Goal: Feedback & Contribution: Contribute content

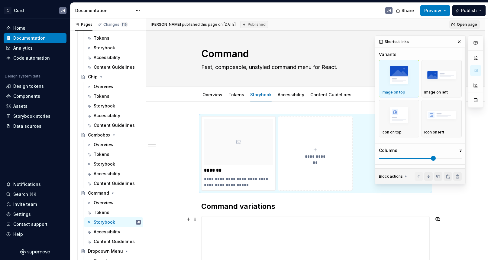
scroll to position [814, 0]
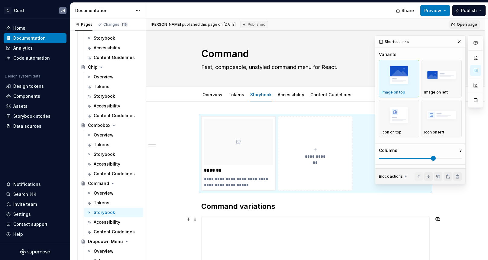
type textarea "*"
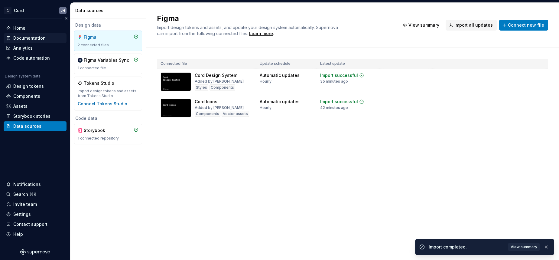
click at [30, 37] on div "Documentation" at bounding box center [29, 38] width 32 height 6
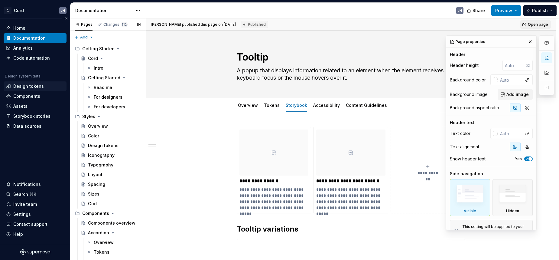
click at [101, 86] on div "Read me" at bounding box center [103, 87] width 18 height 6
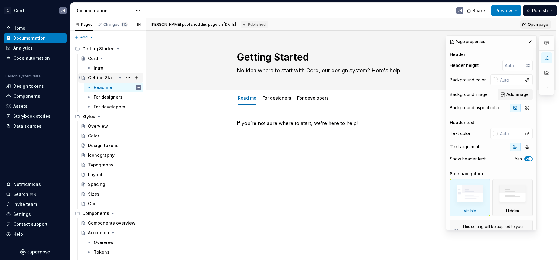
click at [107, 76] on div "Getting Started" at bounding box center [102, 78] width 29 height 6
type textarea "*"
click at [344, 96] on span "Add tab" at bounding box center [349, 98] width 14 height 5
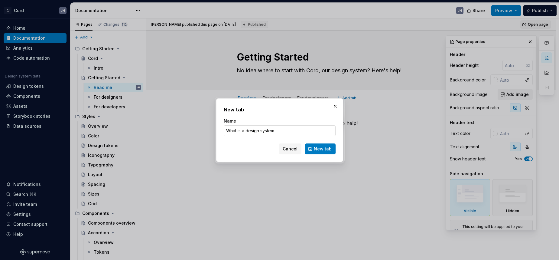
type input "What is a design system?"
click button "New tab" at bounding box center [320, 148] width 31 height 11
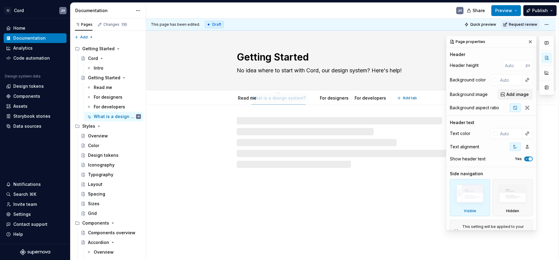
drag, startPoint x: 357, startPoint y: 97, endPoint x: 280, endPoint y: 98, distance: 76.8
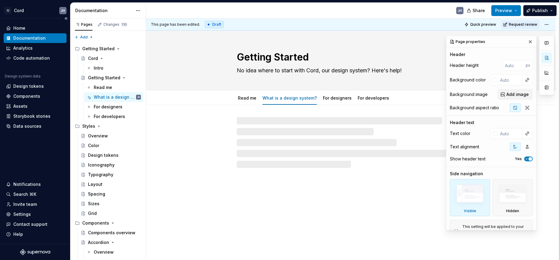
drag, startPoint x: 259, startPoint y: 162, endPoint x: 40, endPoint y: 136, distance: 221.0
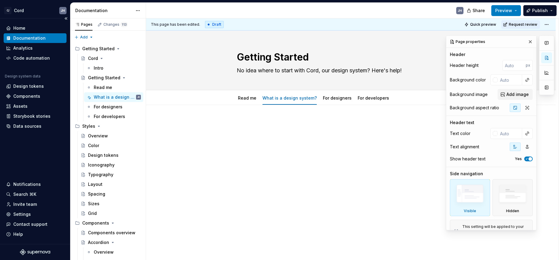
type textarea "*"
click at [256, 150] on div at bounding box center [351, 166] width 410 height 123
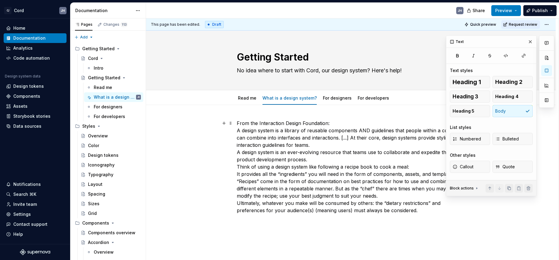
click at [238, 125] on div "From the Interaction Design Foundation: A design system is a library of reusabl…" at bounding box center [351, 202] width 410 height 194
click at [247, 132] on p "From the Interaction Design Foundation: A design system is a library of reusabl…" at bounding box center [351, 166] width 229 height 94
click at [239, 131] on p "From the Interaction Design Foundation: A design system is a library of reusabl…" at bounding box center [351, 166] width 229 height 94
click at [311, 145] on p "From the Interaction Design Foundation: “A design system is a library of reusab…" at bounding box center [351, 166] width 229 height 94
click at [259, 124] on p "From the Interaction Design Foundation: “A design system is a library of reusab…" at bounding box center [351, 166] width 229 height 94
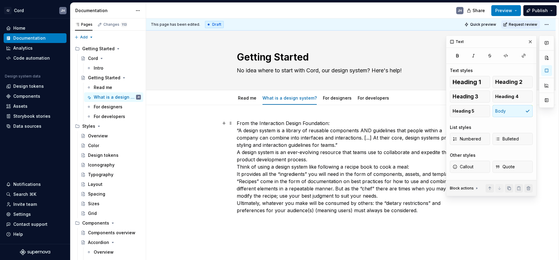
click at [333, 123] on p "From the Interaction Design Foundation: “A design system is a library of reusab…" at bounding box center [351, 166] width 229 height 94
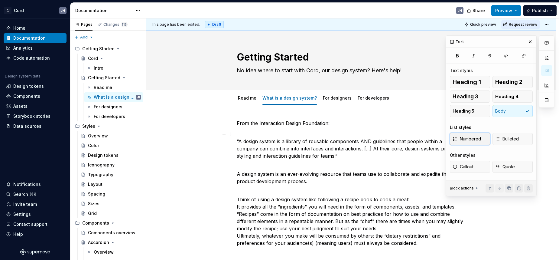
click at [470, 139] on span "Numbered" at bounding box center [467, 139] width 28 height 6
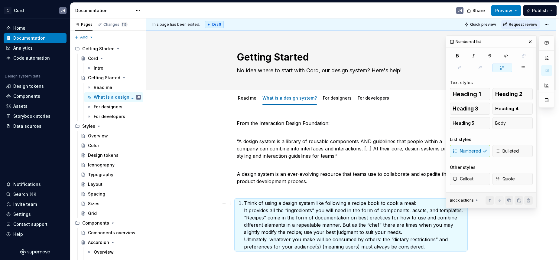
click at [314, 211] on p "Think of using a design system like following a recipe book to cook a meal: It …" at bounding box center [354, 224] width 221 height 51
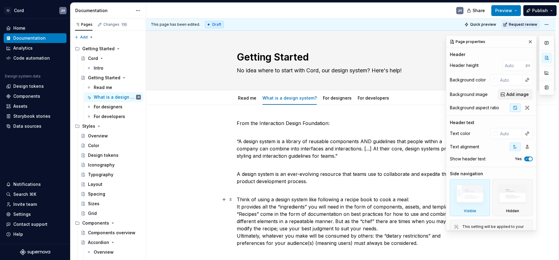
click at [249, 208] on p "Think of using a design system like following a recipe book to cook a meal: It …" at bounding box center [351, 221] width 229 height 51
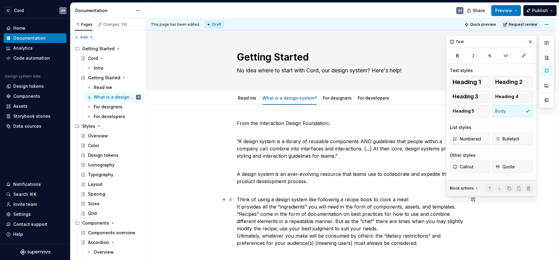
click at [241, 206] on p "Think of using a design system like following a recipe book to cook a meal: It …" at bounding box center [351, 221] width 229 height 51
click at [457, 138] on icon "button" at bounding box center [455, 138] width 5 height 5
click at [257, 204] on p "Think of using a design system like following a recipe book to cook a meal: It …" at bounding box center [351, 221] width 229 height 51
click at [236, 206] on div "From the Interaction Design Foundation: “A design system is a library of reusab…" at bounding box center [351, 218] width 410 height 227
click at [241, 206] on p "Think of using a design system like following a recipe book to cook a meal: It …" at bounding box center [351, 221] width 229 height 51
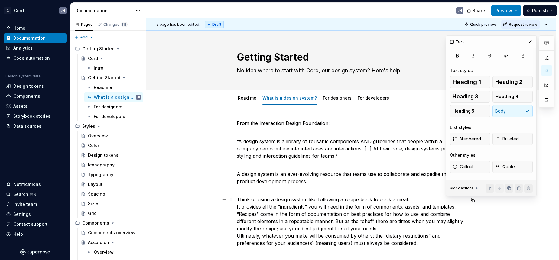
click at [238, 207] on p "Think of using a design system like following a recipe book to cook a meal: It …" at bounding box center [351, 221] width 229 height 51
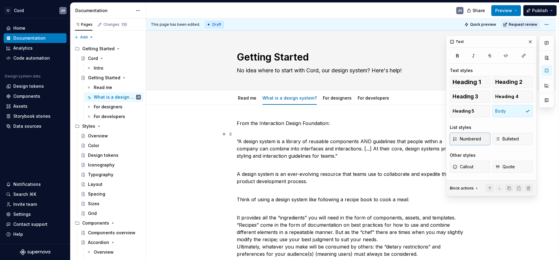
click at [468, 137] on span "Numbered" at bounding box center [467, 139] width 28 height 6
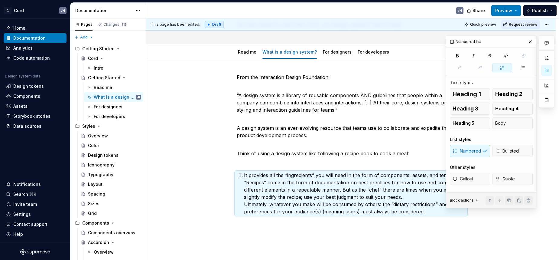
scroll to position [47, 0]
click at [299, 198] on p "It provides all the “ingredients” you will need in the form of components, asse…" at bounding box center [354, 193] width 221 height 44
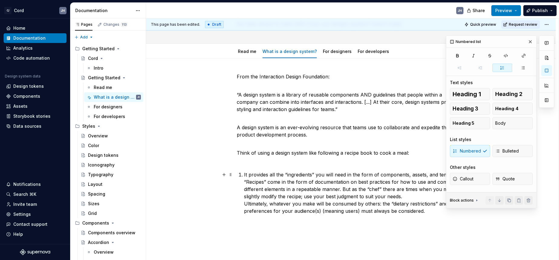
click at [245, 181] on p "It provides all the “ingredients” you will need in the form of components, asse…" at bounding box center [354, 193] width 221 height 44
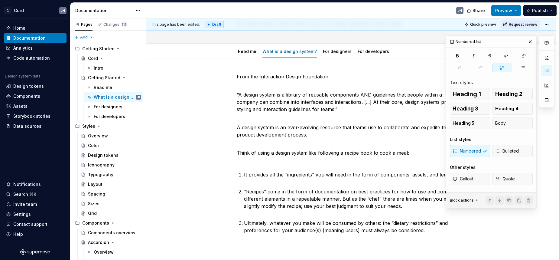
click at [243, 167] on div "From the Interaction Design Foundation: “A design system is a library of reusab…" at bounding box center [351, 153] width 229 height 161
click at [248, 164] on div "From the Interaction Design Foundation: “A design system is a library of reusab…" at bounding box center [351, 153] width 229 height 161
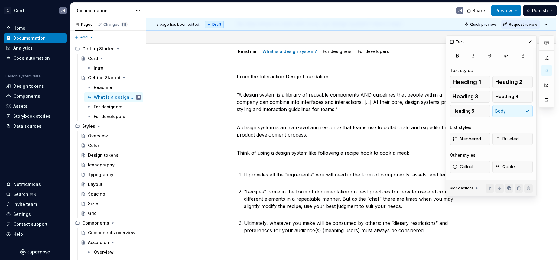
click at [248, 161] on p "Think of using a design system like following a recipe book to cook a meal:" at bounding box center [351, 156] width 229 height 15
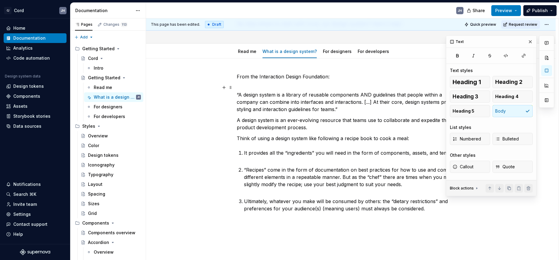
click at [306, 102] on p "“A design system is a library of reusable components AND guidelines that people…" at bounding box center [351, 98] width 229 height 29
click at [510, 168] on span "Quote" at bounding box center [505, 167] width 20 height 6
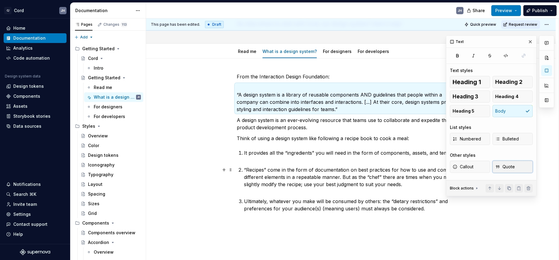
click at [517, 168] on button "Quote" at bounding box center [512, 167] width 40 height 12
click at [239, 90] on p "“A design system is a library of reusable components AND guidelines that people…" at bounding box center [351, 98] width 229 height 29
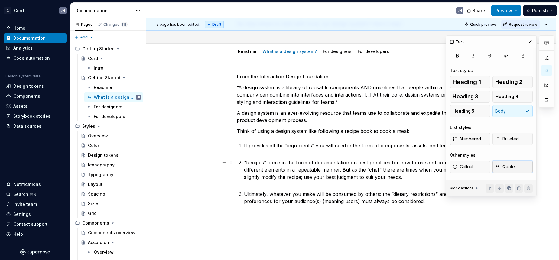
click at [505, 167] on span "Quote" at bounding box center [505, 167] width 20 height 6
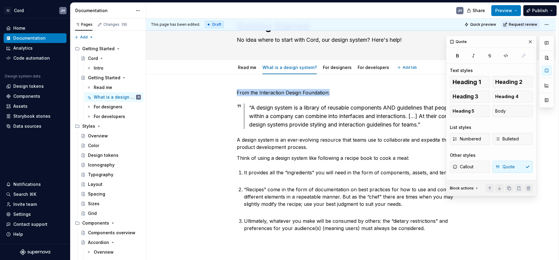
scroll to position [29, 0]
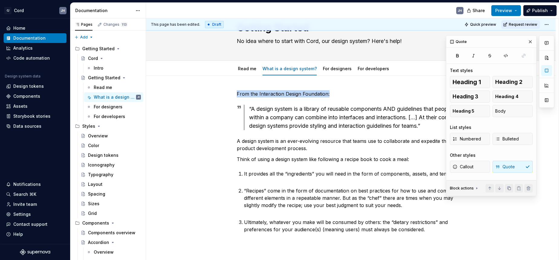
click at [247, 86] on div "From the Interaction Design Foundation: “A design system is a library of reusab…" at bounding box center [351, 197] width 410 height 242
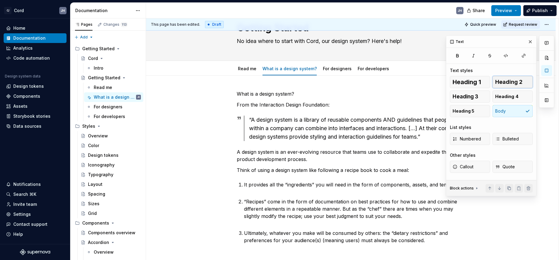
click at [516, 86] on button "Heading 2" at bounding box center [512, 82] width 40 height 12
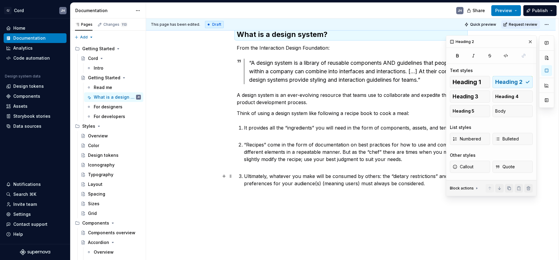
scroll to position [102, 0]
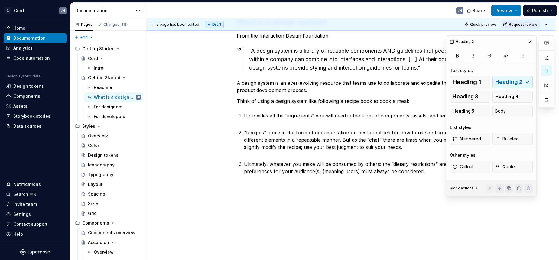
click at [323, 186] on div "What is a design system? From the Interaction Design Foundation: “A design syst…" at bounding box center [351, 131] width 410 height 257
click at [512, 83] on span "Heading 2" at bounding box center [508, 82] width 27 height 6
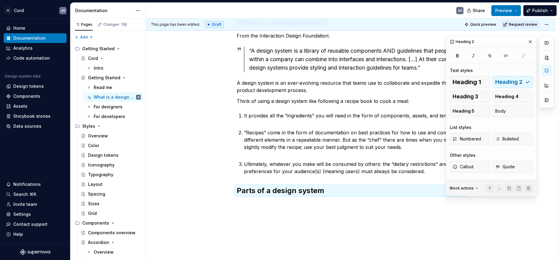
click at [318, 206] on div "What is a design system? From the Interaction Design Foundation: “A design syst…" at bounding box center [351, 142] width 410 height 278
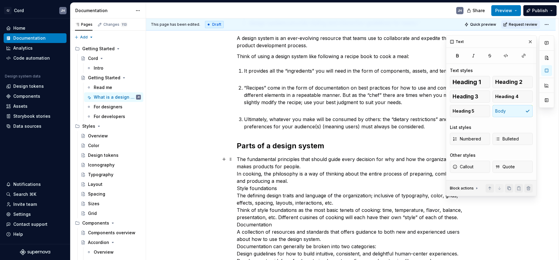
scroll to position [150, 0]
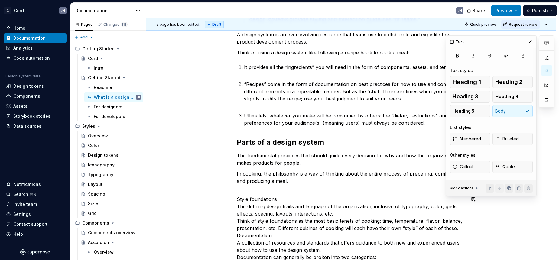
click at [476, 94] on span "Heading 3" at bounding box center [466, 96] width 26 height 6
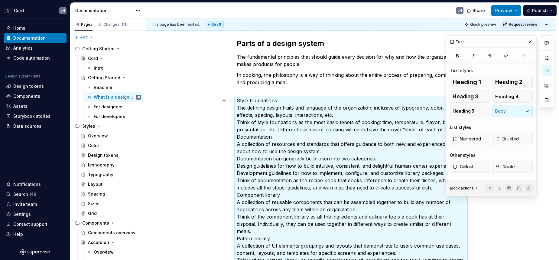
scroll to position [249, 0]
click at [284, 102] on p "Style foundations The defining design traits and language of the organization; …" at bounding box center [351, 238] width 229 height 283
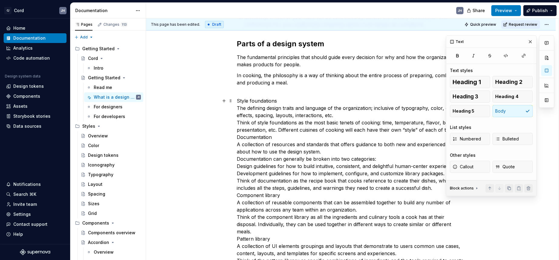
click at [281, 100] on p "Style foundations The defining design traits and language of the organization; …" at bounding box center [351, 238] width 229 height 283
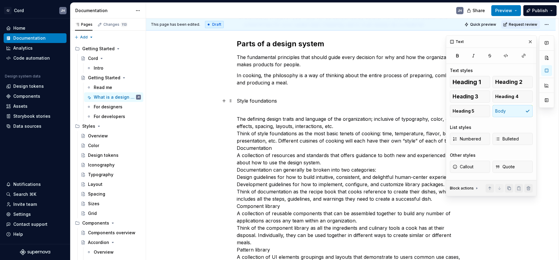
click at [286, 100] on p "Style foundations" at bounding box center [351, 100] width 229 height 7
click at [461, 96] on span "Heading 3" at bounding box center [466, 96] width 26 height 6
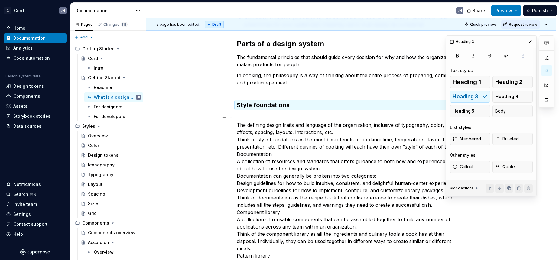
click at [286, 119] on p "The defining design traits and language of the organization; inclusive of typog…" at bounding box center [351, 255] width 229 height 283
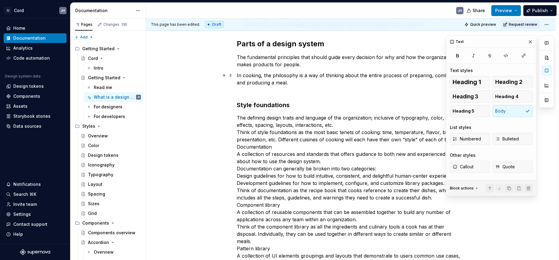
click at [256, 90] on p "In cooking, the philosophy is a way of thinking about the entire process of pre…" at bounding box center [351, 83] width 229 height 22
click at [251, 99] on div "What is a design system? From the Interaction Design Foundation: “A design syst…" at bounding box center [351, 130] width 229 height 519
click at [249, 98] on div "What is a design system? From the Interaction Design Foundation: “A design syst…" at bounding box center [351, 130] width 229 height 519
click at [247, 93] on p "In cooking, the philosophy is a way of thinking about the entire process of pre…" at bounding box center [351, 83] width 229 height 22
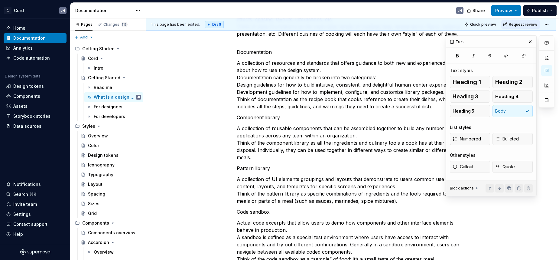
scroll to position [249, 0]
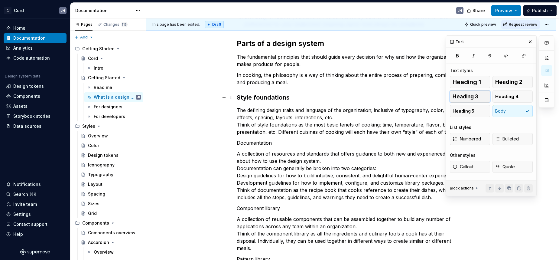
click at [473, 99] on span "Heading 3" at bounding box center [466, 96] width 26 height 6
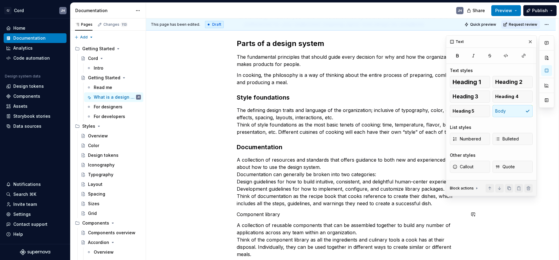
click at [324, 209] on div "What is a design system? From the Interaction Design Foundation: “A design syst…" at bounding box center [351, 148] width 229 height 554
click at [463, 96] on span "Heading 3" at bounding box center [466, 96] width 26 height 6
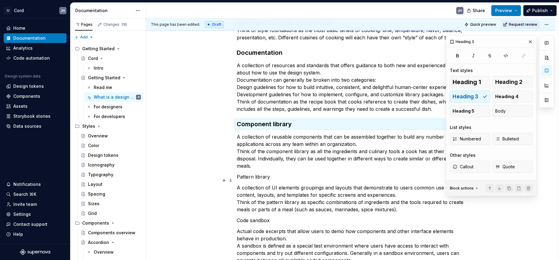
scroll to position [344, 0]
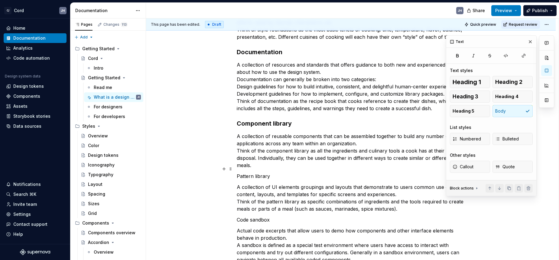
click at [288, 172] on p "Pattern library" at bounding box center [351, 175] width 229 height 7
click at [464, 97] on span "Heading 3" at bounding box center [466, 96] width 26 height 6
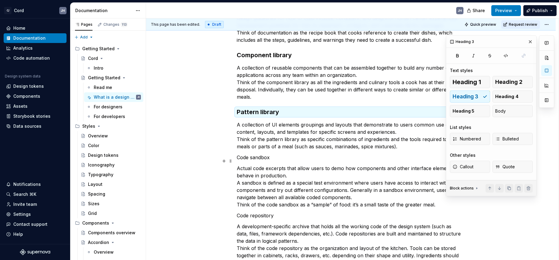
scroll to position [413, 0]
click at [295, 153] on p "Code sandbox" at bounding box center [351, 156] width 229 height 7
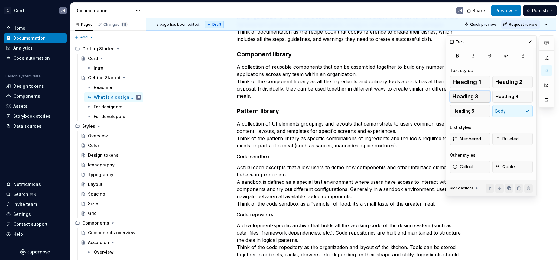
click at [451, 94] on button "Heading 3" at bounding box center [470, 96] width 40 height 12
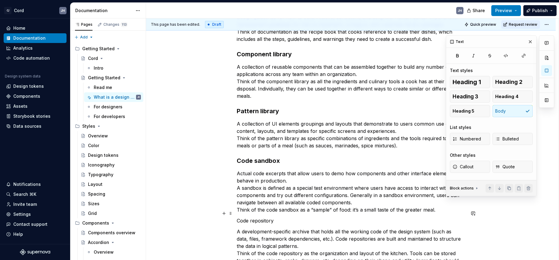
click at [284, 217] on p "Code repository" at bounding box center [351, 220] width 229 height 7
click at [472, 96] on span "Heading 3" at bounding box center [466, 96] width 26 height 6
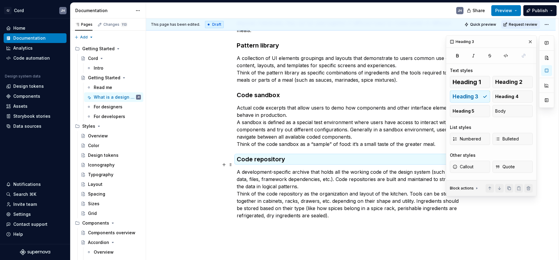
scroll to position [481, 0]
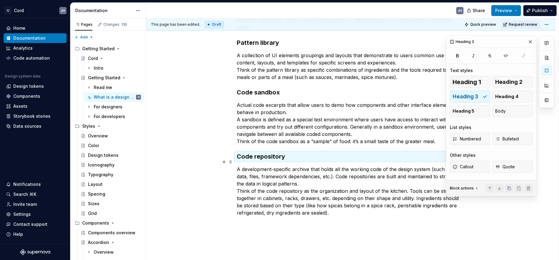
click at [305, 174] on p "A development-specific archive that holds all the working code of the design sy…" at bounding box center [351, 190] width 229 height 51
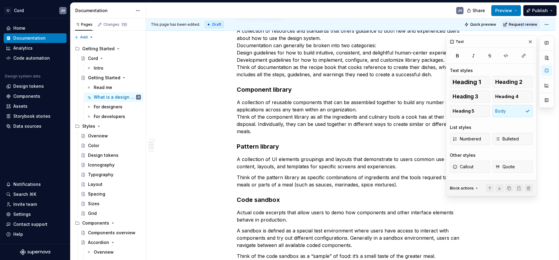
scroll to position [284, 0]
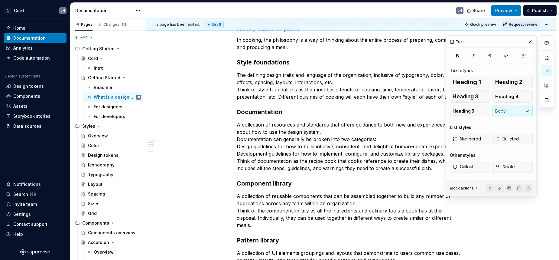
click at [350, 80] on p "The defining design traits and language of the organization; inclusive of typog…" at bounding box center [351, 85] width 229 height 29
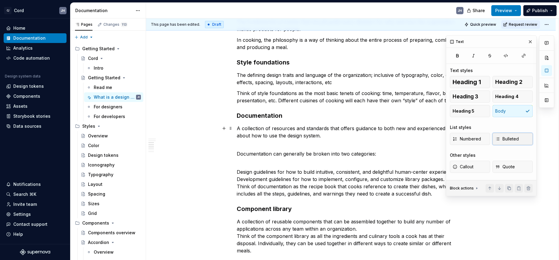
click at [509, 138] on span "Bulleted" at bounding box center [507, 139] width 24 height 6
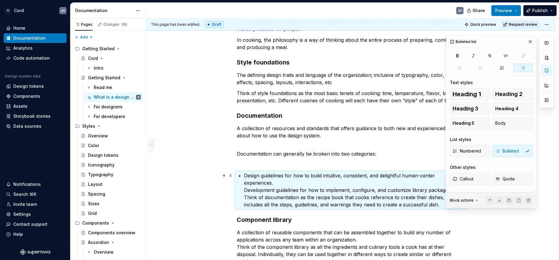
click at [272, 184] on p "Design guidelines for how to build intuitive, consistent, and delightful human-…" at bounding box center [354, 190] width 221 height 36
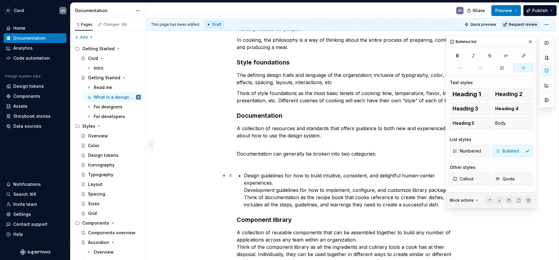
click at [275, 183] on p "Design guidelines for how to build intuitive, consistent, and delightful human-…" at bounding box center [354, 190] width 221 height 36
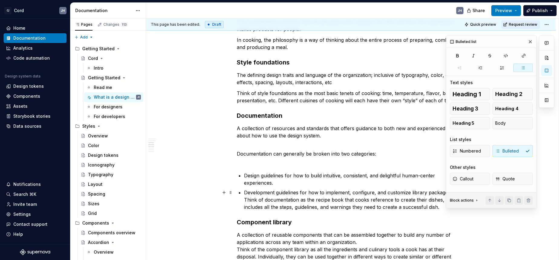
click at [244, 199] on div "What is a design system? From the Interaction Design Foundation: “A design syst…" at bounding box center [351, 151] width 229 height 631
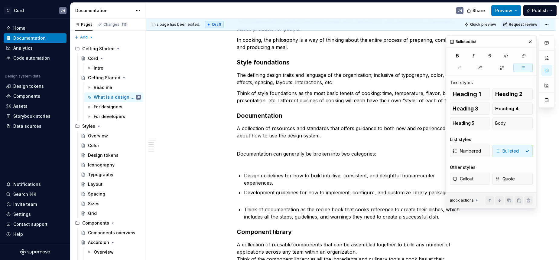
click at [511, 149] on div "Numbered Bulleted" at bounding box center [491, 151] width 83 height 12
click at [513, 150] on div "Numbered Bulleted" at bounding box center [491, 151] width 83 height 12
click at [504, 124] on span "Body" at bounding box center [500, 123] width 11 height 6
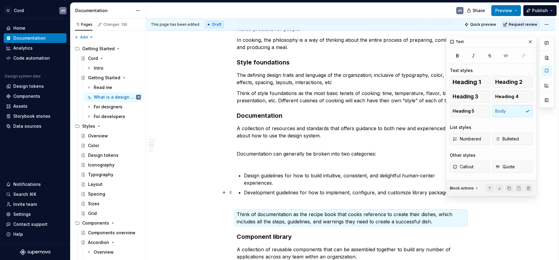
click at [299, 202] on p "Development guidelines for how to implement, configure, and customize library p…" at bounding box center [354, 196] width 221 height 15
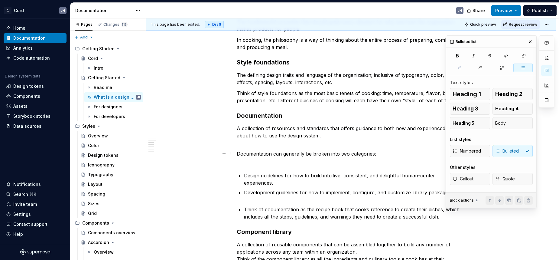
click at [506, 151] on div "Numbered Bulleted" at bounding box center [491, 151] width 83 height 12
click at [506, 119] on button "Body" at bounding box center [512, 123] width 40 height 12
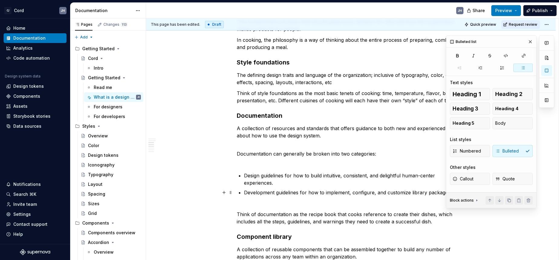
click at [245, 200] on div "What is a design system? From the Interaction Design Foundation: “A design syst…" at bounding box center [351, 159] width 229 height 646
click at [246, 167] on div "What is a design system? From the Interaction Design Foundation: “A design syst…" at bounding box center [351, 159] width 229 height 646
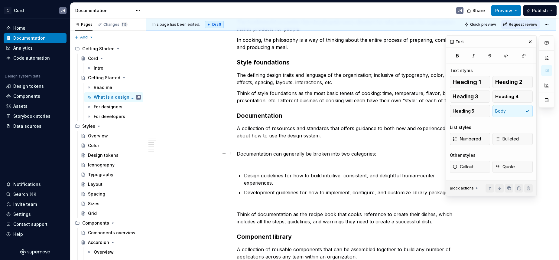
click at [250, 164] on p "Documentation can generally be broken into two categories:" at bounding box center [351, 157] width 229 height 15
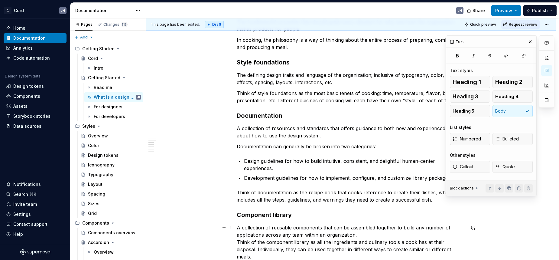
click at [375, 235] on p "A collection of reusable components that can be assembled together to build any…" at bounding box center [351, 242] width 229 height 36
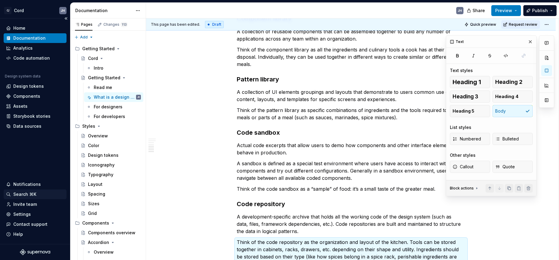
scroll to position [565, 0]
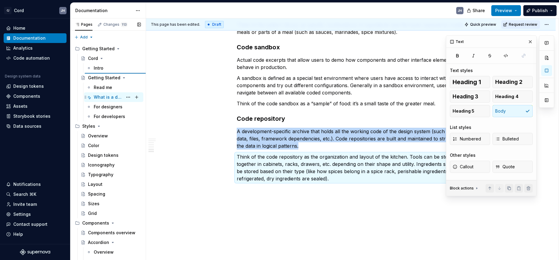
type textarea "*"
type textarea "Cord"
type textarea "The new design system for CoverMyMeds."
click at [98, 58] on div "Cord" at bounding box center [114, 58] width 53 height 8
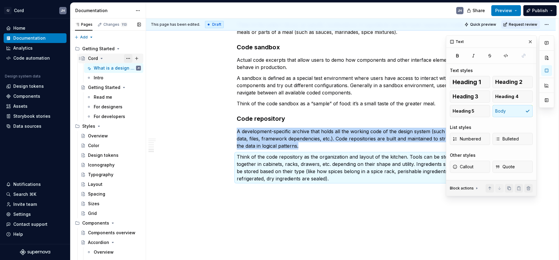
click at [129, 58] on button "Page tree" at bounding box center [128, 58] width 8 height 8
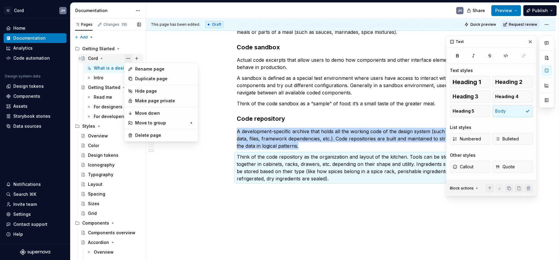
type textarea "*"
click at [138, 70] on div "Rename page" at bounding box center [164, 69] width 59 height 6
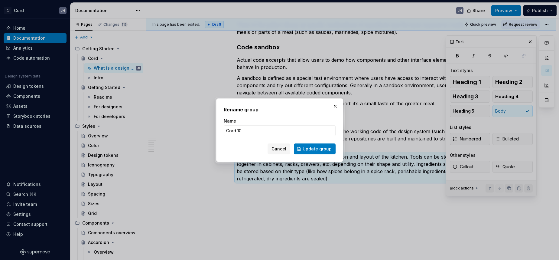
type input "Cord 101"
type textarea "*"
type input "C"
type input "Design Systems 101"
click at [325, 149] on span "Update group" at bounding box center [317, 149] width 29 height 6
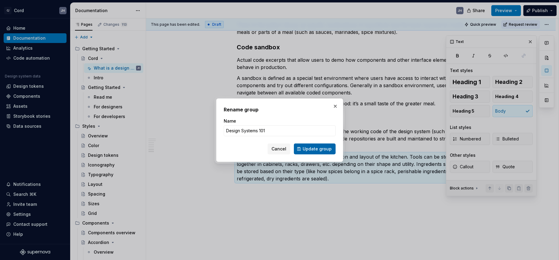
type textarea "*"
type textarea "Design Systems 101"
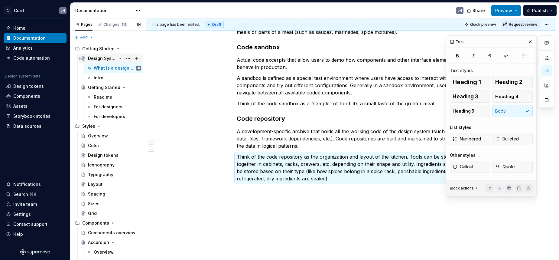
click at [115, 60] on div "Design Systems 101" at bounding box center [102, 58] width 29 height 6
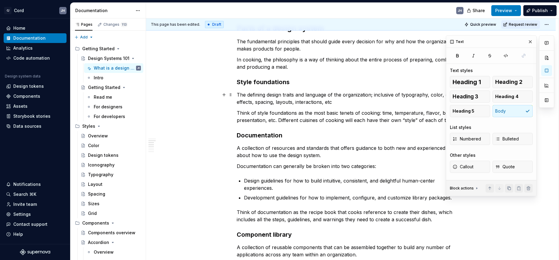
scroll to position [263, 0]
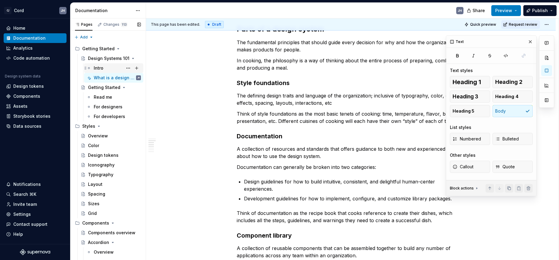
click at [98, 67] on div "Intro" at bounding box center [99, 68] width 10 height 6
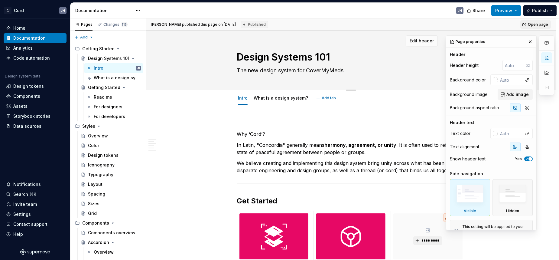
click at [245, 73] on textarea "The new design system for CoverMyMeds." at bounding box center [350, 71] width 229 height 10
click at [240, 72] on textarea "The new design system for CoverMyMeds." at bounding box center [350, 71] width 229 height 10
click at [239, 71] on textarea "The new design system for CoverMyMeds." at bounding box center [350, 71] width 229 height 10
type textarea "*"
type textarea "MThe new design system for CoverMyMeds."
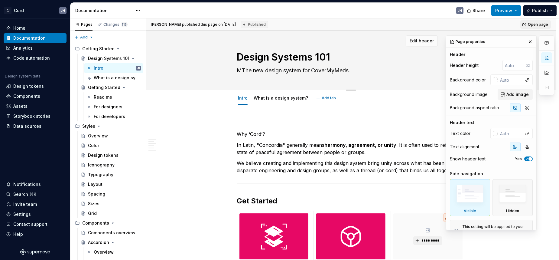
type textarea "*"
type textarea "[PERSON_NAME] new design system for CoverMyMeds."
type textarea "*"
type textarea "MeeThe new design system for CoverMyMeds."
type textarea "*"
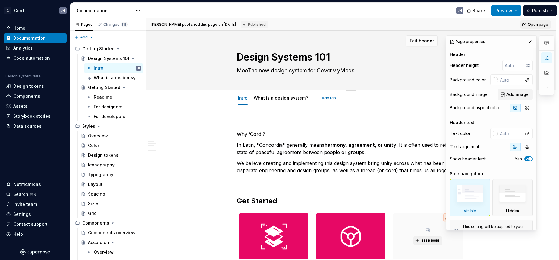
type textarea "MeetThe new design system for CoverMyMeds."
type textarea "*"
type textarea "Meet The new design system for CoverMyMeds."
type textarea "*"
type textarea "Meet The new design system for CoverMyMeds."
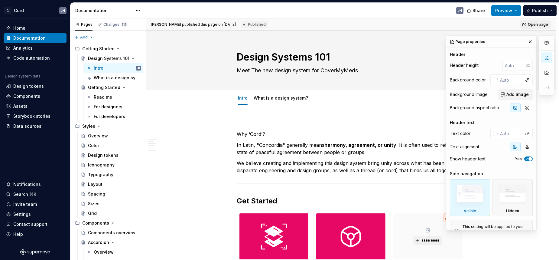
click at [250, 119] on p at bounding box center [351, 122] width 229 height 7
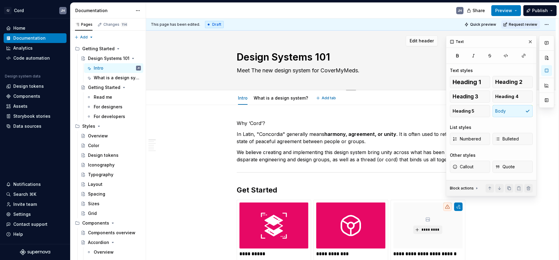
click at [253, 59] on textarea "Design Systems 101" at bounding box center [350, 57] width 229 height 15
click at [100, 79] on div "What is a design system?" at bounding box center [108, 78] width 29 height 6
click at [99, 67] on div "Intro" at bounding box center [99, 68] width 10 height 6
type textarea "*"
type textarea "Getting Started"
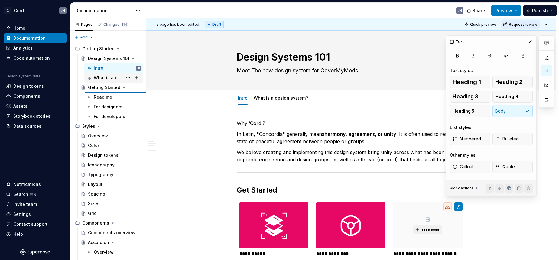
type textarea "No idea where to start with Cord, our design system? Here's help!"
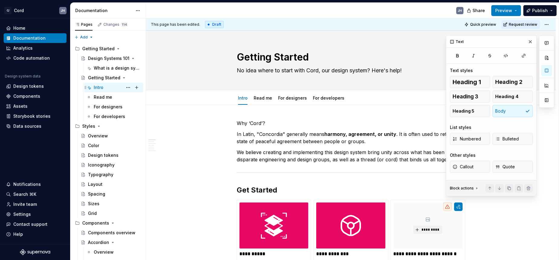
click at [98, 88] on div "Intro" at bounding box center [99, 87] width 10 height 6
click at [268, 58] on textarea "Getting Started" at bounding box center [350, 57] width 229 height 15
click at [109, 77] on div "Getting Started" at bounding box center [102, 78] width 29 height 6
click at [318, 57] on textarea "Getting Started" at bounding box center [350, 57] width 229 height 15
type textarea "*"
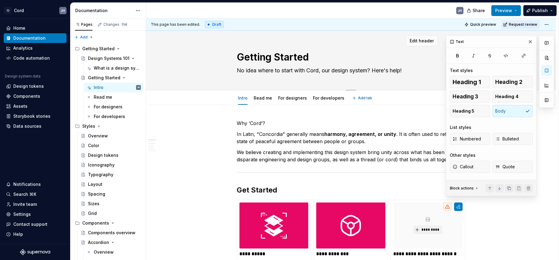
type textarea "Getting Started"
type textarea "*"
type textarea "Getting Started w"
type textarea "*"
type textarea "Getting Started wi"
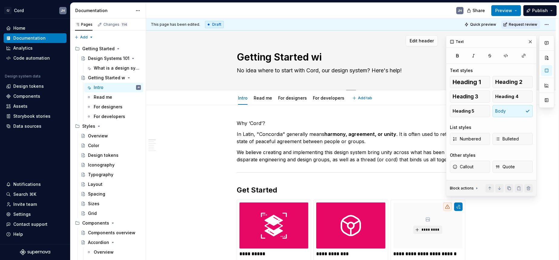
type textarea "*"
type textarea "Getting Started wit"
type textarea "*"
type textarea "Getting Started with"
type textarea "*"
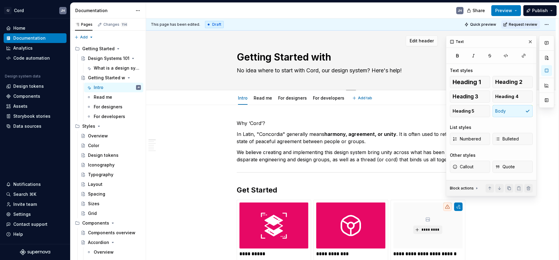
type textarea "Getting Started with C"
type textarea "*"
type textarea "Getting Started with Co"
type textarea "*"
type textarea "Getting Started with Cord"
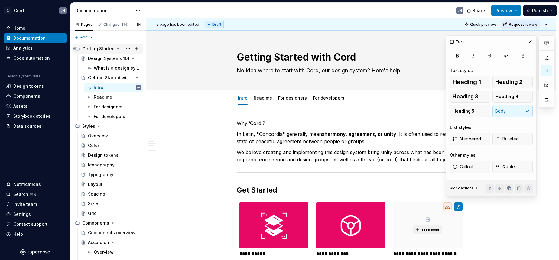
type textarea "*"
type textarea "Getting Started with Cord"
click at [99, 47] on div "Getting Started" at bounding box center [98, 49] width 32 height 6
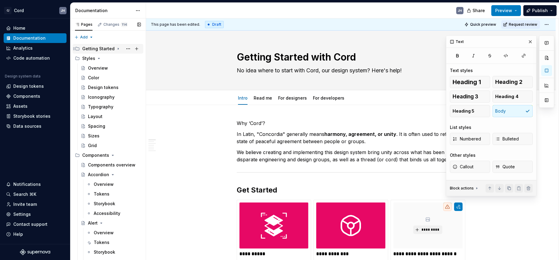
click at [96, 48] on div "Getting Started" at bounding box center [98, 49] width 32 height 6
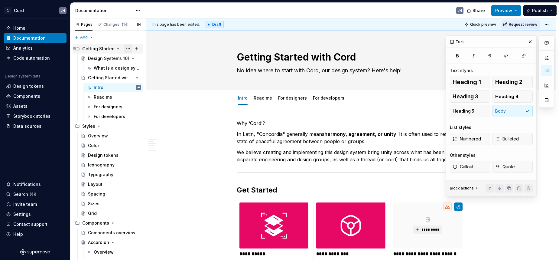
click at [130, 50] on button "Page tree" at bounding box center [128, 48] width 8 height 8
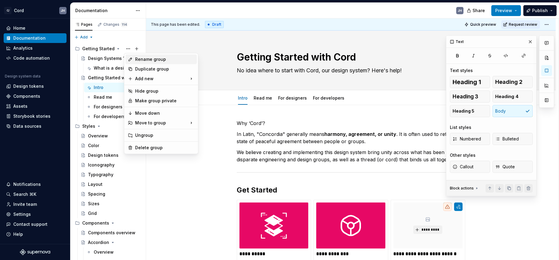
type textarea "*"
click at [135, 59] on div "Rename group" at bounding box center [164, 59] width 59 height 6
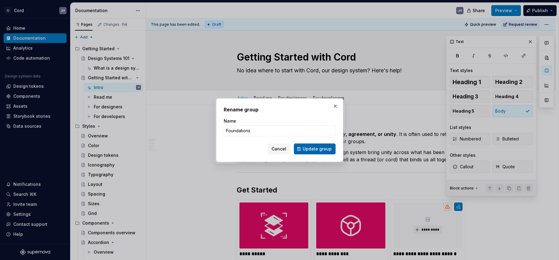
type input "Foundations"
click at [316, 150] on span "Update group" at bounding box center [317, 149] width 29 height 6
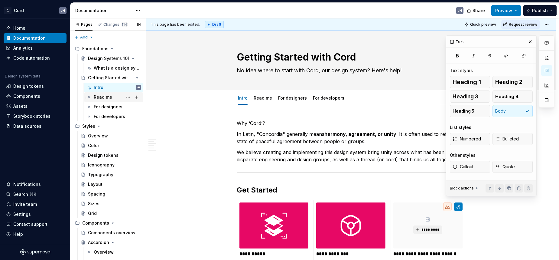
click at [109, 96] on div "Read me" at bounding box center [103, 97] width 18 height 6
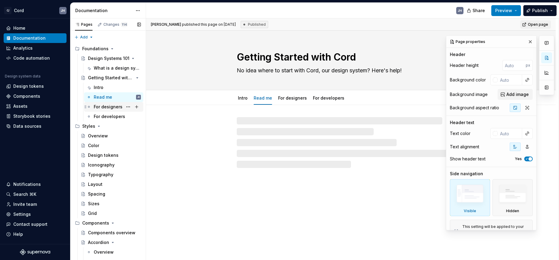
drag, startPoint x: 106, startPoint y: 107, endPoint x: 106, endPoint y: 110, distance: 3.0
click at [106, 107] on div "For designers" at bounding box center [108, 107] width 29 height 6
drag, startPoint x: 106, startPoint y: 117, endPoint x: 105, endPoint y: 113, distance: 4.1
click at [106, 117] on div "For developers" at bounding box center [108, 116] width 29 height 6
click at [102, 69] on div "What is a design system?" at bounding box center [108, 68] width 29 height 6
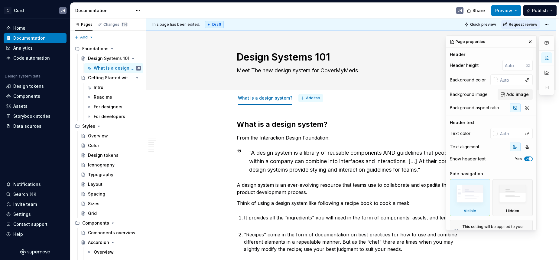
type textarea "*"
click at [306, 99] on span "Add tab" at bounding box center [313, 98] width 14 height 5
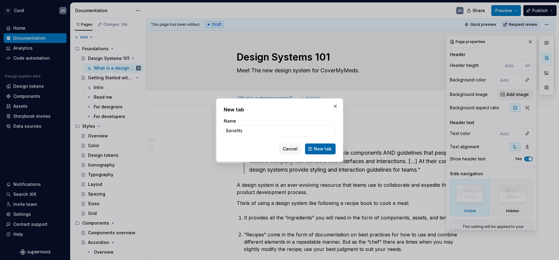
type input "Benefits"
click at [317, 151] on span "New tab" at bounding box center [323, 149] width 18 height 6
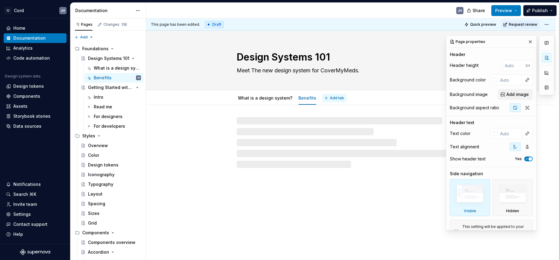
click at [332, 97] on span "Add tab" at bounding box center [337, 98] width 14 height 5
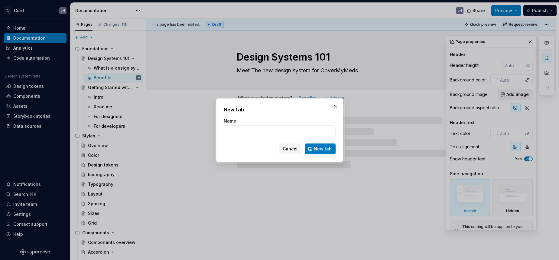
type textarea "*"
type input "Who uses it?"
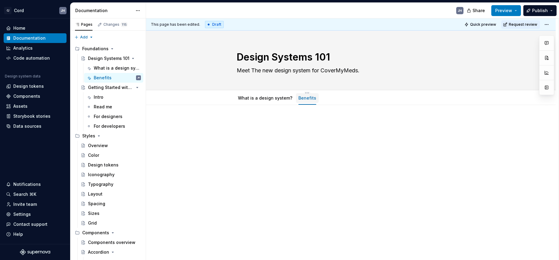
type textarea "*"
click at [330, 100] on span "Add tab" at bounding box center [337, 98] width 14 height 5
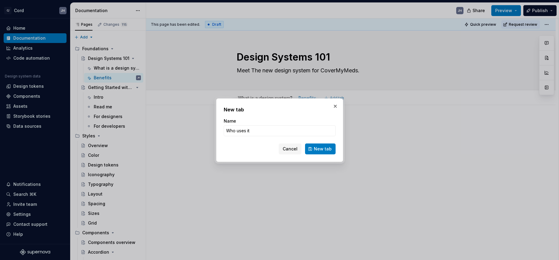
type input "Who uses it?"
click button "New tab" at bounding box center [320, 148] width 31 height 11
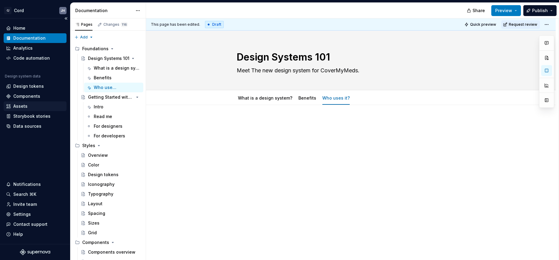
type textarea "*"
